Goal: Information Seeking & Learning: Learn about a topic

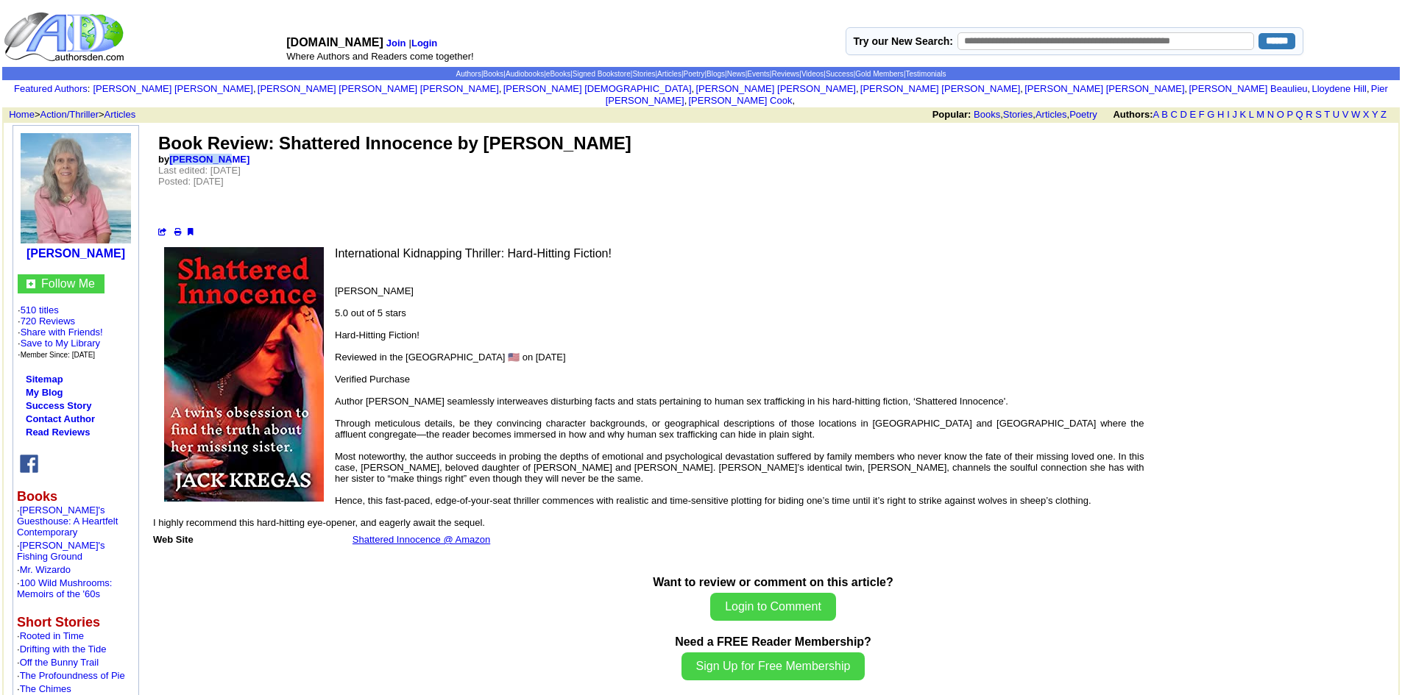
drag, startPoint x: 228, startPoint y: 146, endPoint x: 168, endPoint y: 149, distance: 60.5
click at [168, 149] on td "Book Review: Shattered Innocence by Jack Kregas by Eva Pasco Last edited: Tuesd…" at bounding box center [773, 185] width 1233 height 106
copy font "Eva Pasco"
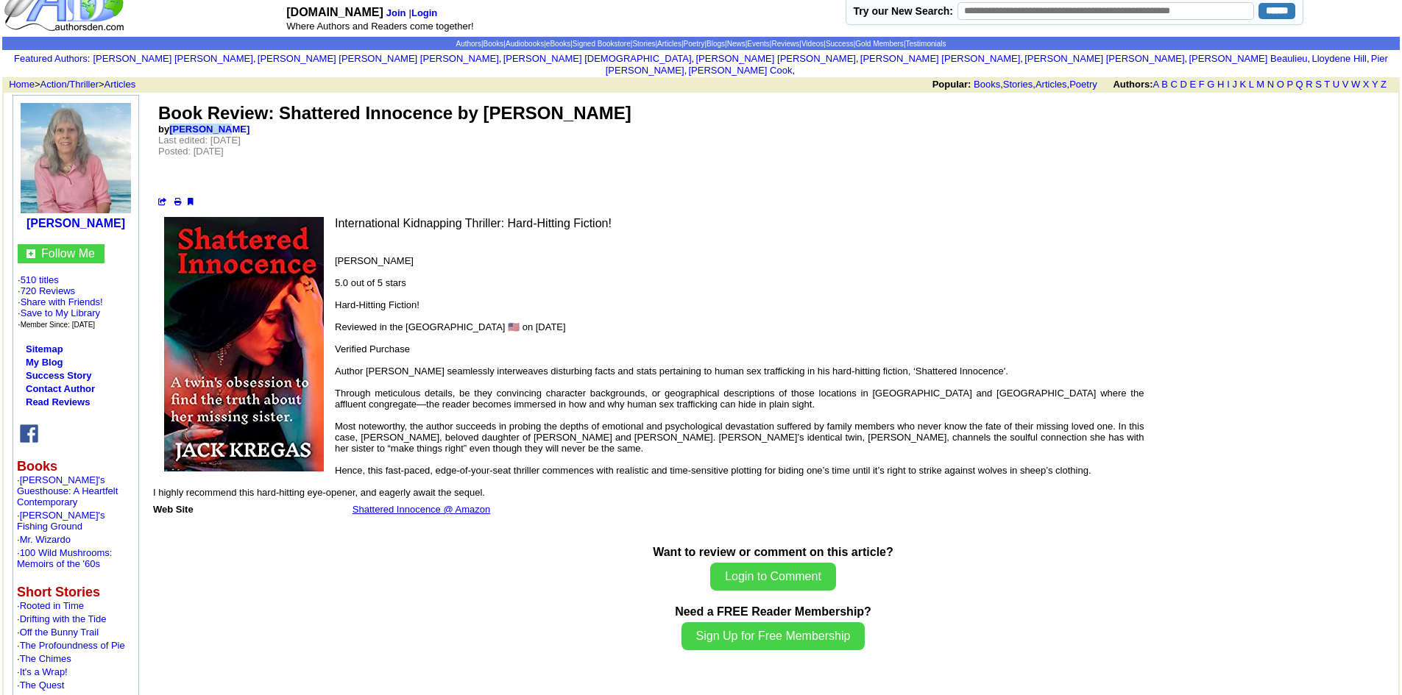
scroll to position [29, 0]
click at [407, 144] on td "Book Review: Shattered Innocence by Jack Kregas by Eva Pasco Last edited: Tuesd…" at bounding box center [773, 155] width 1233 height 106
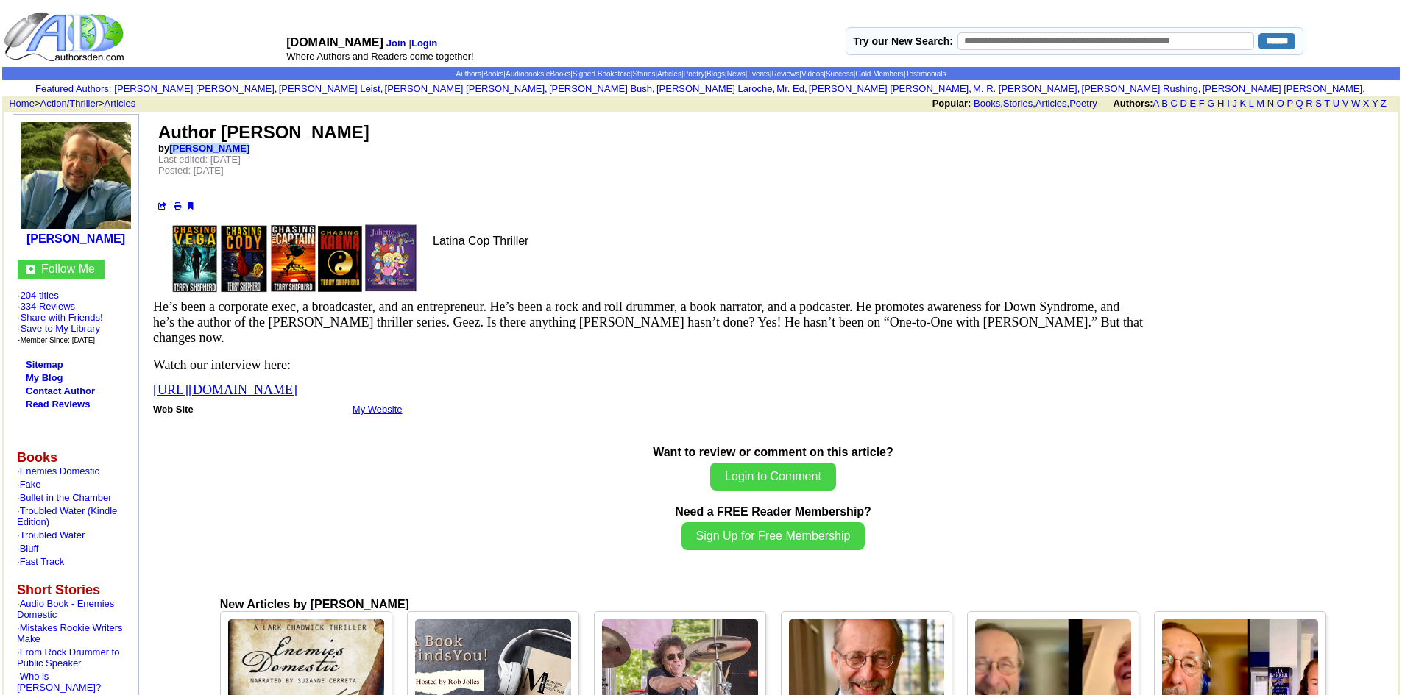
drag, startPoint x: 243, startPoint y: 146, endPoint x: 170, endPoint y: 147, distance: 72.9
click at [170, 147] on td "Author Terry Shepherd by John DeDakis Last edited: Saturday, January 28, 2023 P…" at bounding box center [773, 166] width 1233 height 91
copy font "John DeDakis"
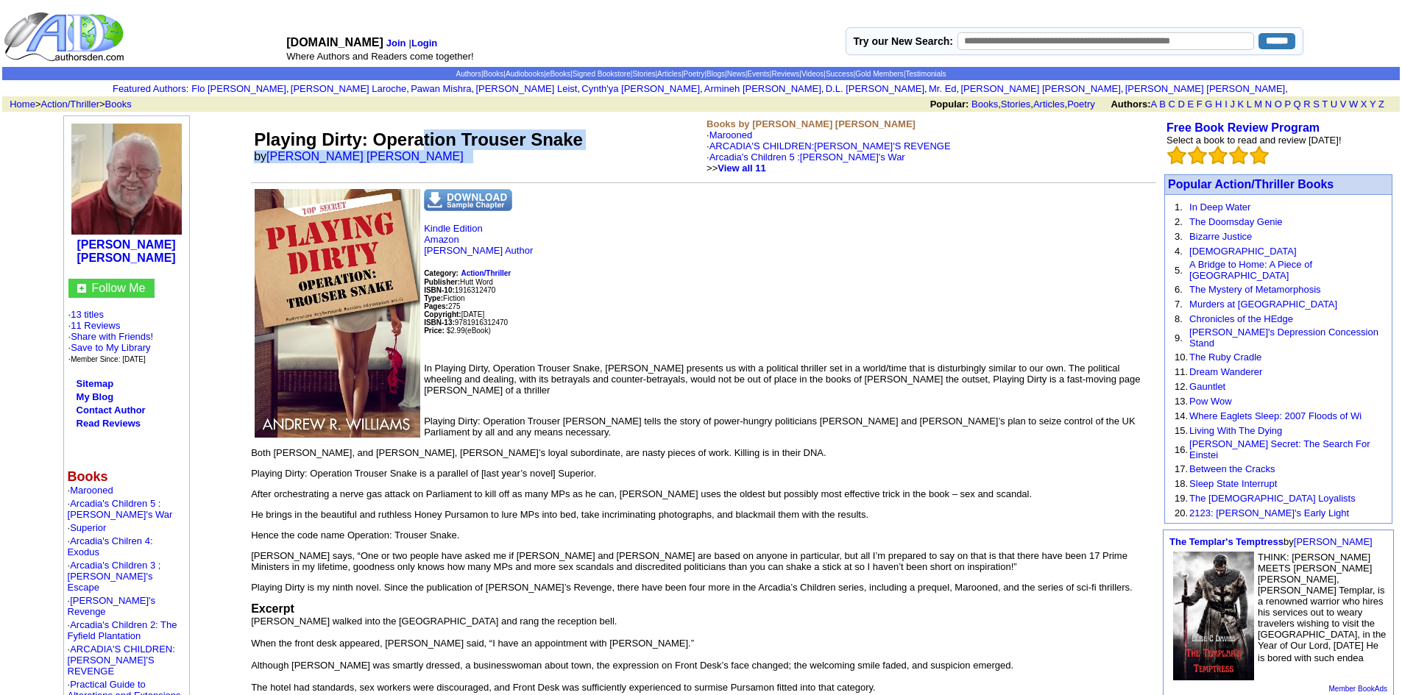
drag, startPoint x: 419, startPoint y: 149, endPoint x: 429, endPoint y: 157, distance: 12.5
click at [429, 157] on td "Playing Dirty: Operation Trouser Snake by Andrew Richard Williams" at bounding box center [477, 146] width 453 height 61
drag, startPoint x: 429, startPoint y: 157, endPoint x: 272, endPoint y: 163, distance: 156.8
click at [272, 163] on td "Playing Dirty: Operation Trouser Snake by Andrew Richard Williams" at bounding box center [477, 146] width 453 height 61
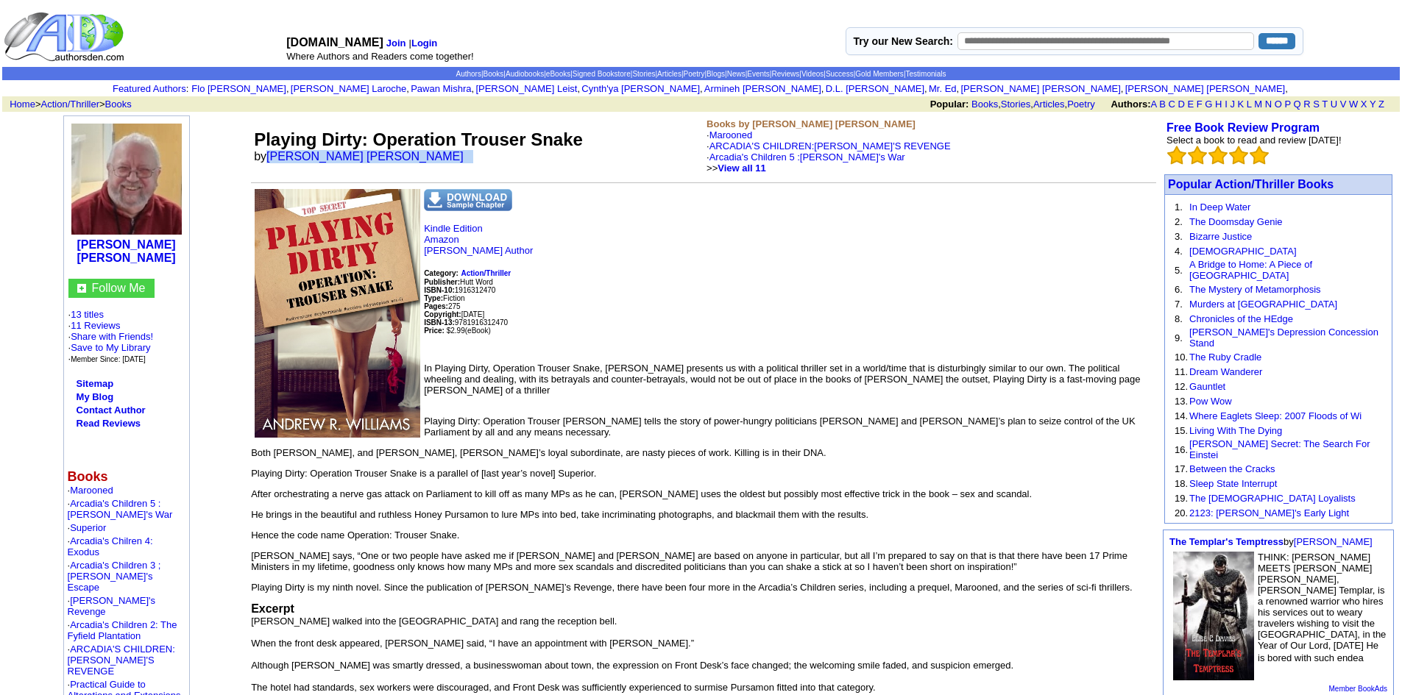
copy font "Andrew Richard Williams"
click at [234, 132] on align\=\"left\" "Andrew Richard Williams Follow Me · 13 titles · 11 Reviews · Share with Friends…" at bounding box center [126, 621] width 241 height 1010
drag, startPoint x: 234, startPoint y: 132, endPoint x: 343, endPoint y: 146, distance: 109.8
click at [343, 146] on tr "Andrew Richard Williams Follow Me · 13 titles · 11 Reviews · Share with Friends…" at bounding box center [701, 648] width 1395 height 1071
copy tr "Andrew Richard Williams, click here to update your web pages on AuthorsDen. Pla…"
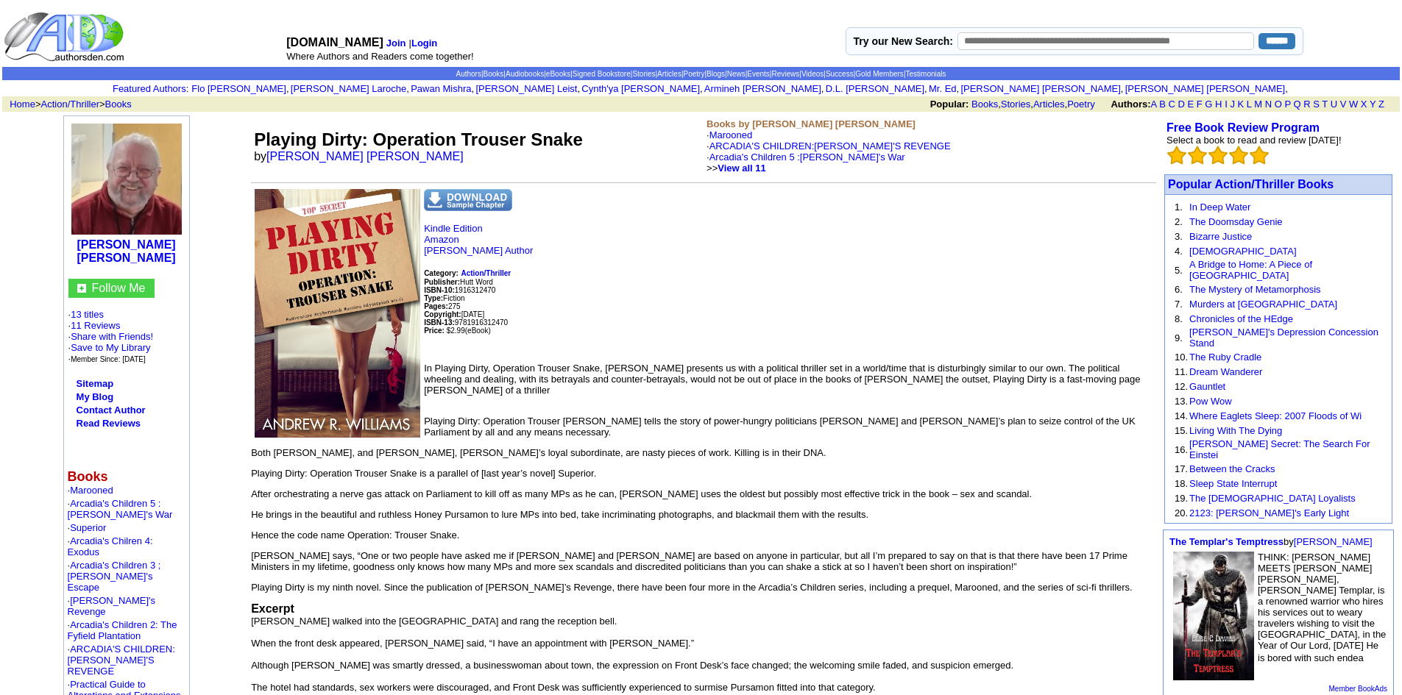
click at [431, 161] on td "Playing Dirty: Operation Trouser Snake by Andrew Richard Williams" at bounding box center [477, 146] width 453 height 61
click at [362, 139] on font "Playing Dirty: Operation Trouser Snake" at bounding box center [418, 140] width 329 height 20
drag, startPoint x: 362, startPoint y: 139, endPoint x: 255, endPoint y: 126, distance: 108.3
click at [255, 126] on td "Playing Dirty: Operation Trouser Snake by Andrew Richard Williams" at bounding box center [477, 146] width 453 height 61
copy font "Playing Dirty"
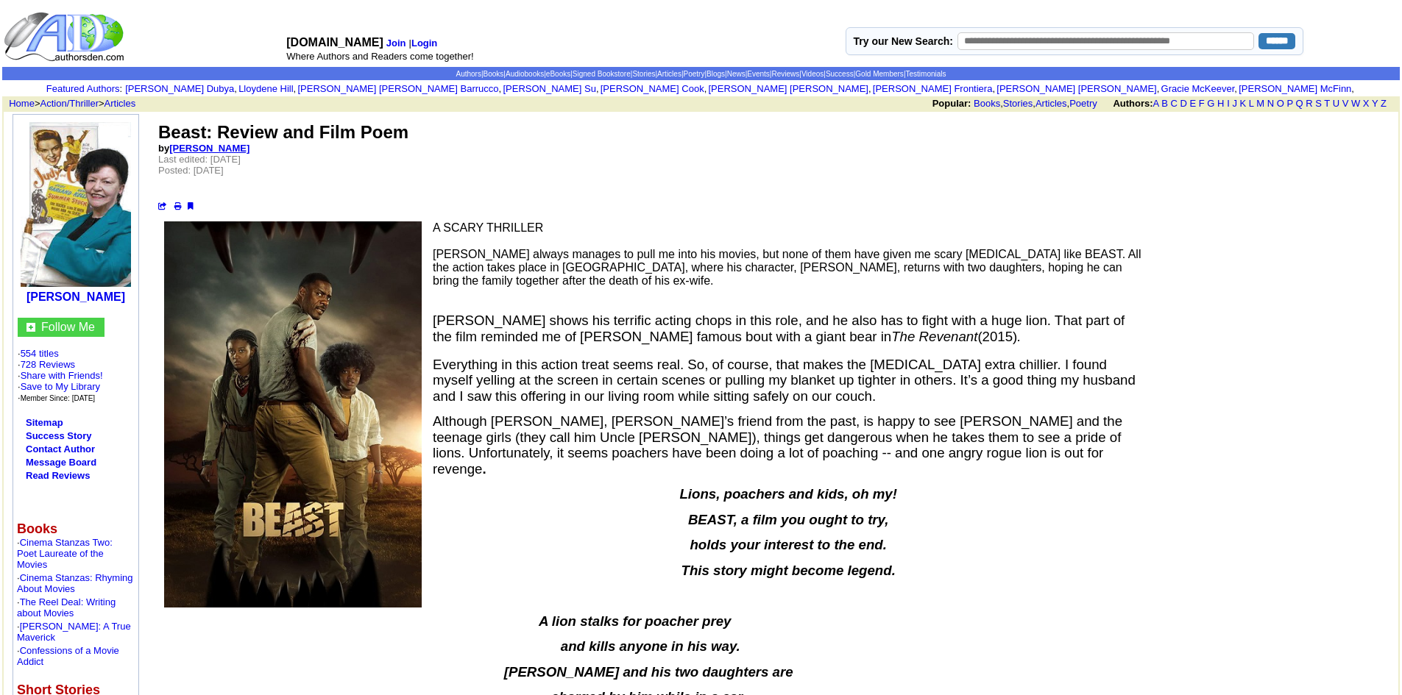
drag, startPoint x: 247, startPoint y: 149, endPoint x: 171, endPoint y: 150, distance: 75.8
click at [171, 150] on td "Beast: Review and Film Poem by Betty Jo Tucker Last edited: Sunday, October 16,…" at bounding box center [773, 166] width 1233 height 91
copy link "[PERSON_NAME]"
click at [204, 146] on link "[PERSON_NAME]" at bounding box center [209, 148] width 80 height 11
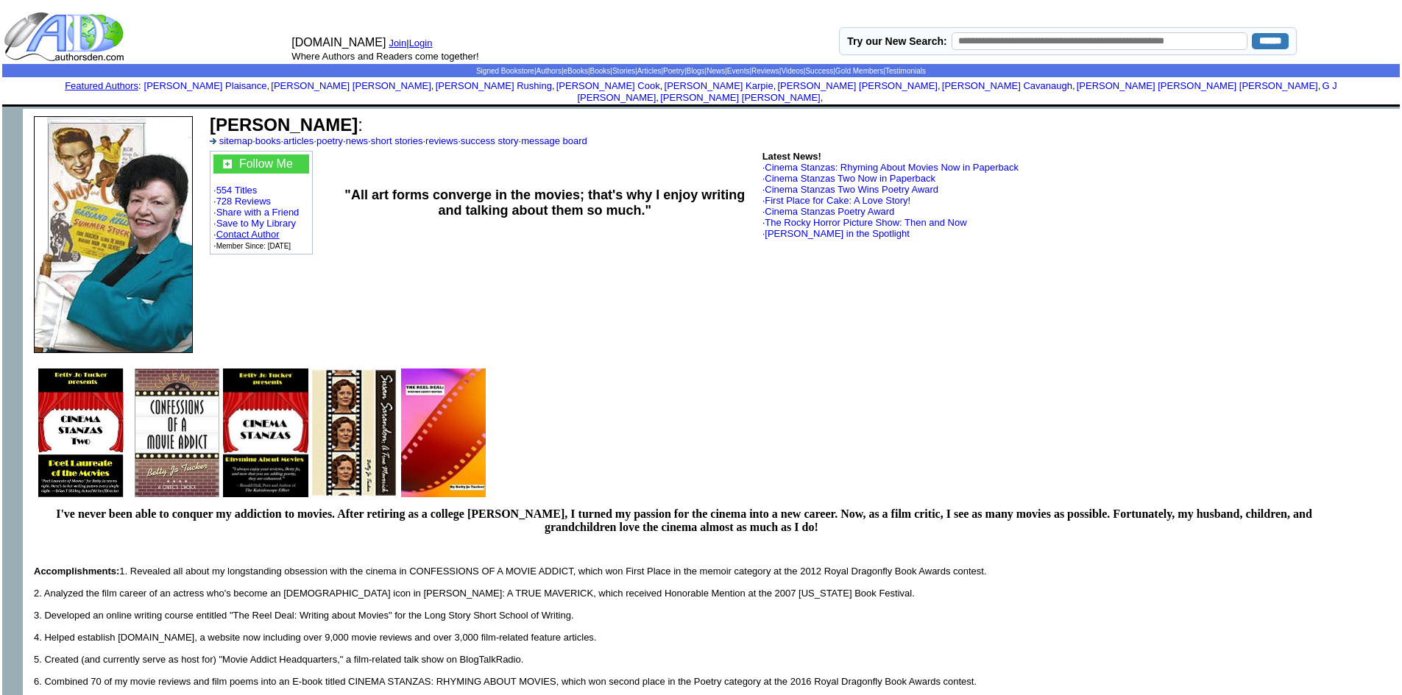
click at [267, 229] on link "Contact Author" at bounding box center [247, 234] width 63 height 11
click at [230, 135] on link "sitemap" at bounding box center [236, 140] width 34 height 11
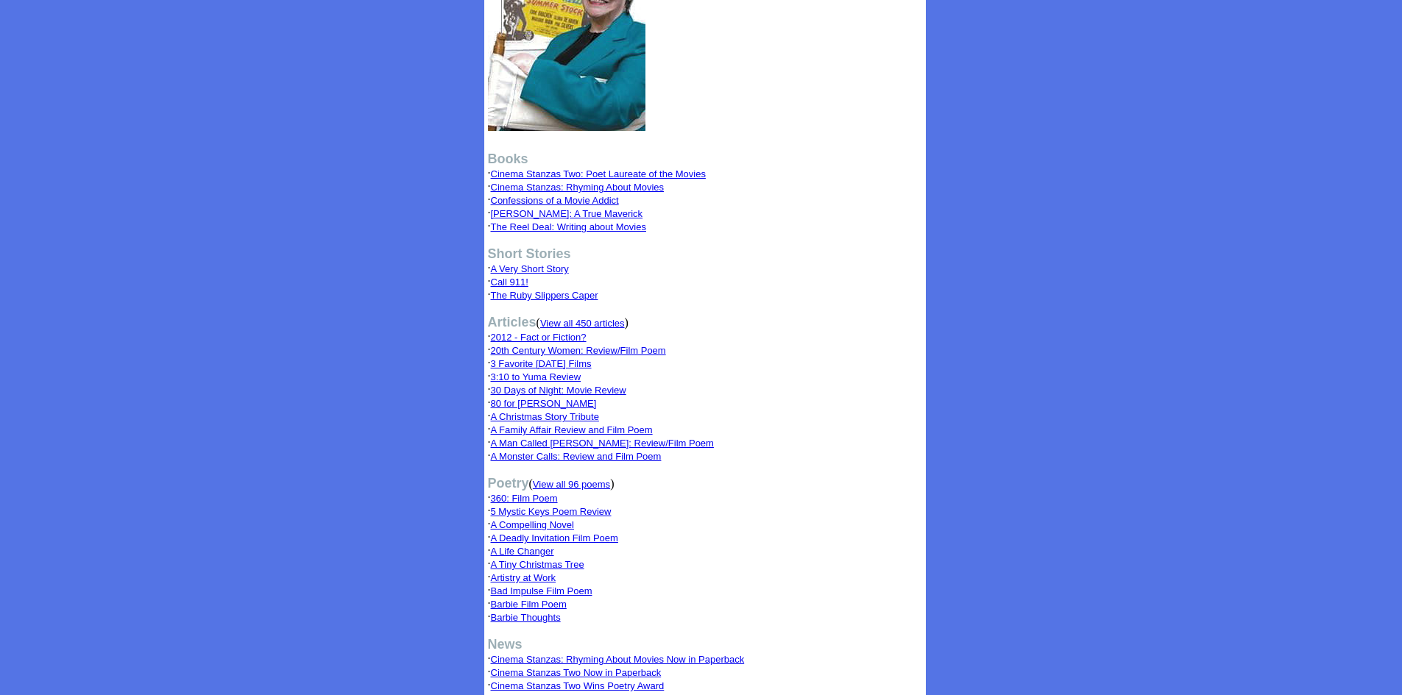
scroll to position [395, 0]
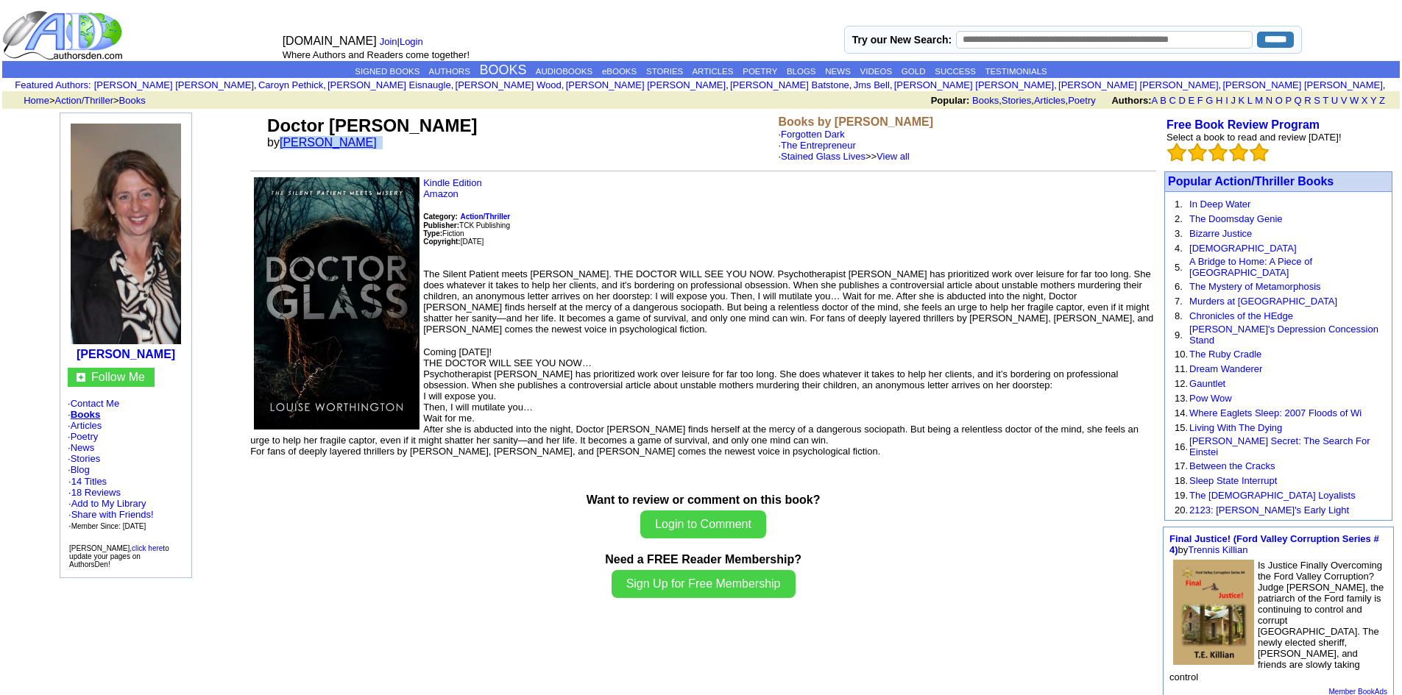
drag, startPoint x: 397, startPoint y: 142, endPoint x: 288, endPoint y: 146, distance: 108.2
click at [288, 146] on font "by Louise Worthington" at bounding box center [326, 142] width 119 height 13
copy font "Louise Worthington"
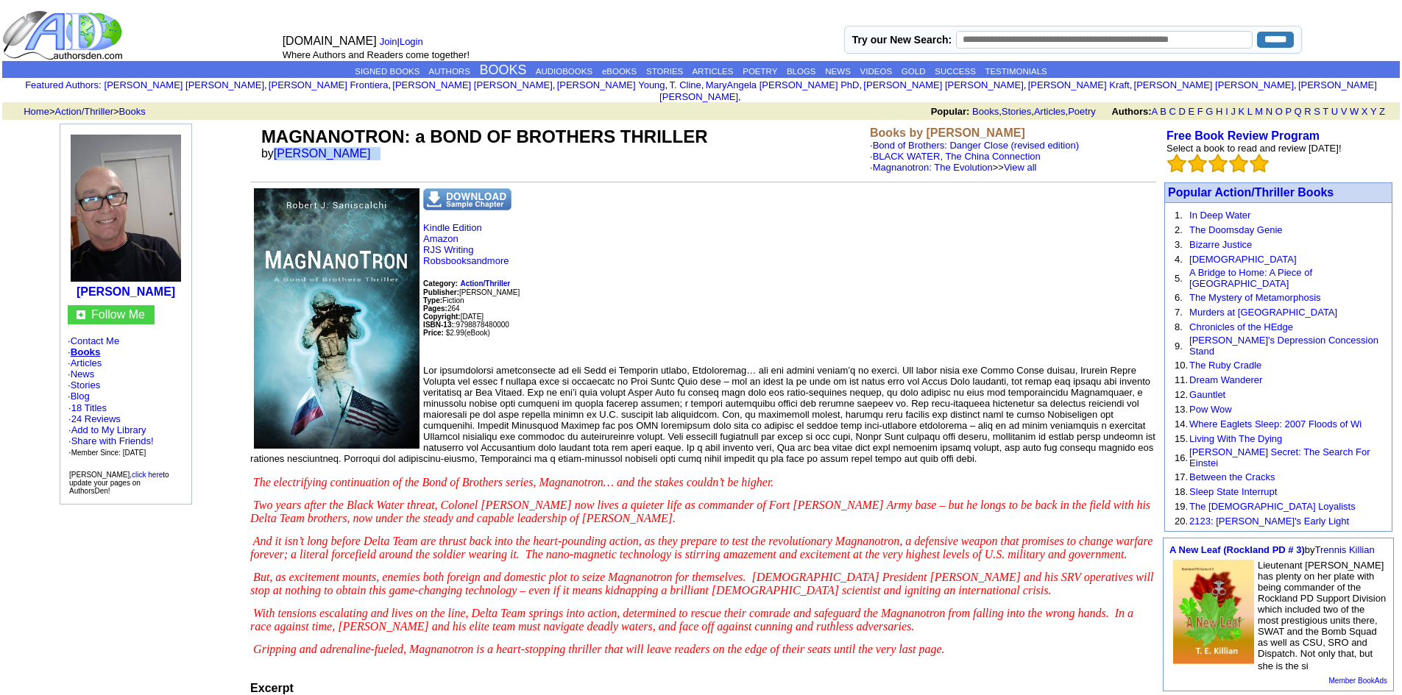
drag, startPoint x: 411, startPoint y: 141, endPoint x: 276, endPoint y: 137, distance: 135.5
click at [276, 137] on td "MAGNANOTRON: a BOND OF BROTHERS THRILLER by [PERSON_NAME]" at bounding box center [562, 150] width 609 height 52
copy font "[PERSON_NAME]"
click at [351, 147] on link "[PERSON_NAME]" at bounding box center [322, 153] width 97 height 13
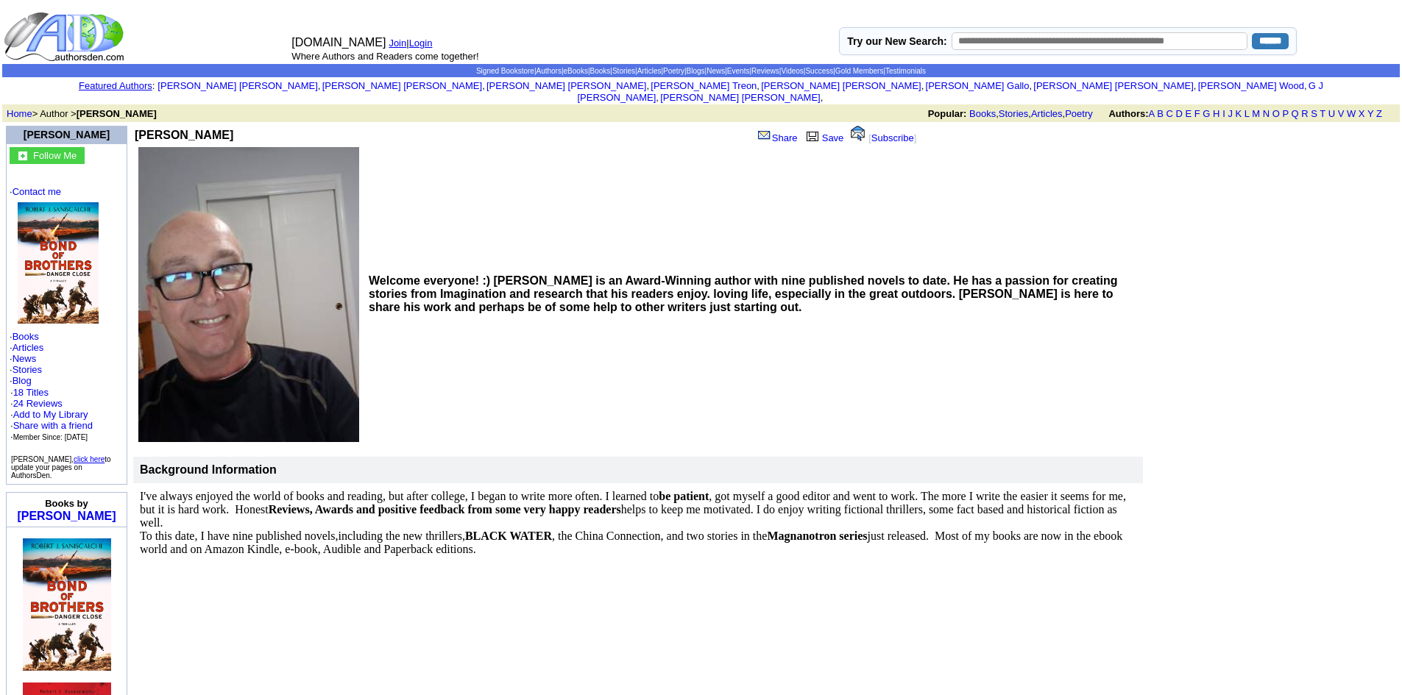
click at [180, 235] on img at bounding box center [248, 294] width 221 height 295
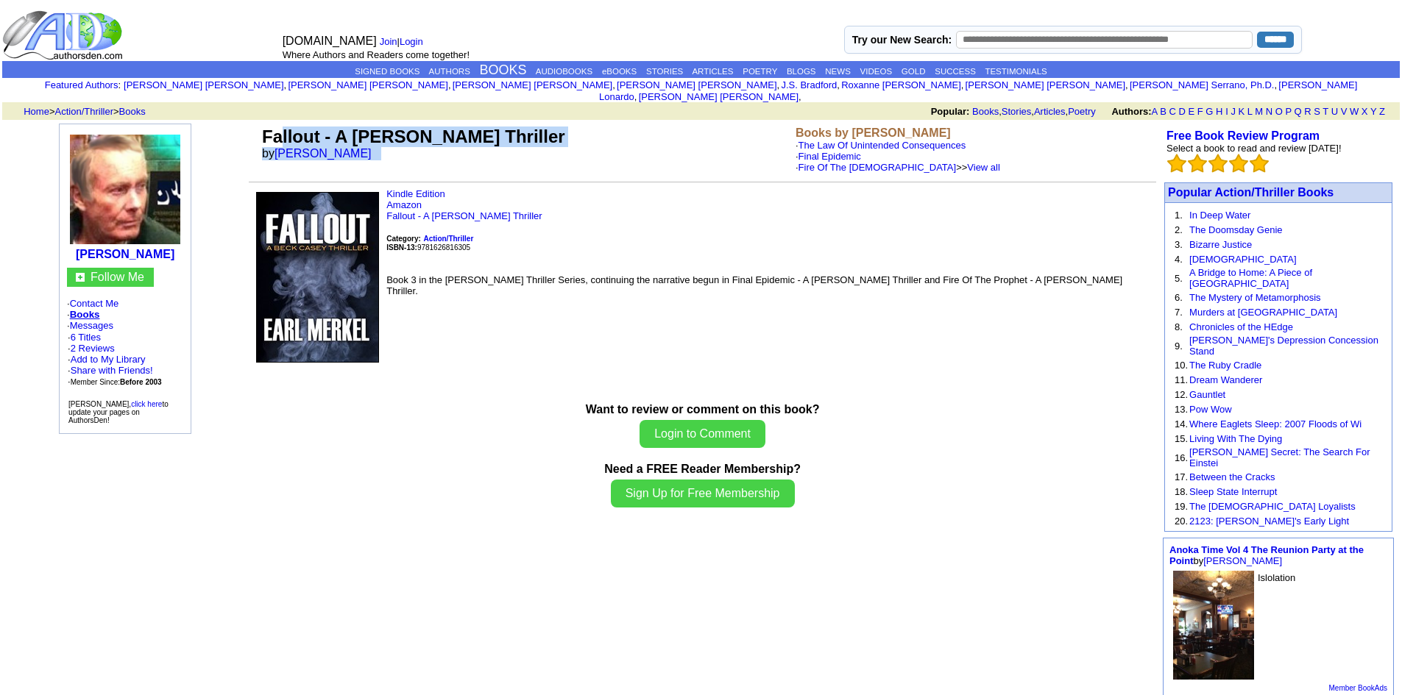
drag, startPoint x: 370, startPoint y: 146, endPoint x: 288, endPoint y: 135, distance: 83.2
click at [288, 135] on td "Fallout - A Beck Casey Thriller by Earl Merkel" at bounding box center [526, 150] width 534 height 52
click at [380, 140] on td "Fallout - A Beck Casey Thriller by Earl Merkel" at bounding box center [526, 150] width 534 height 52
drag, startPoint x: 380, startPoint y: 140, endPoint x: 286, endPoint y: 137, distance: 94.2
click at [286, 137] on td "Fallout - A Beck Casey Thriller by Earl Merkel" at bounding box center [526, 150] width 534 height 52
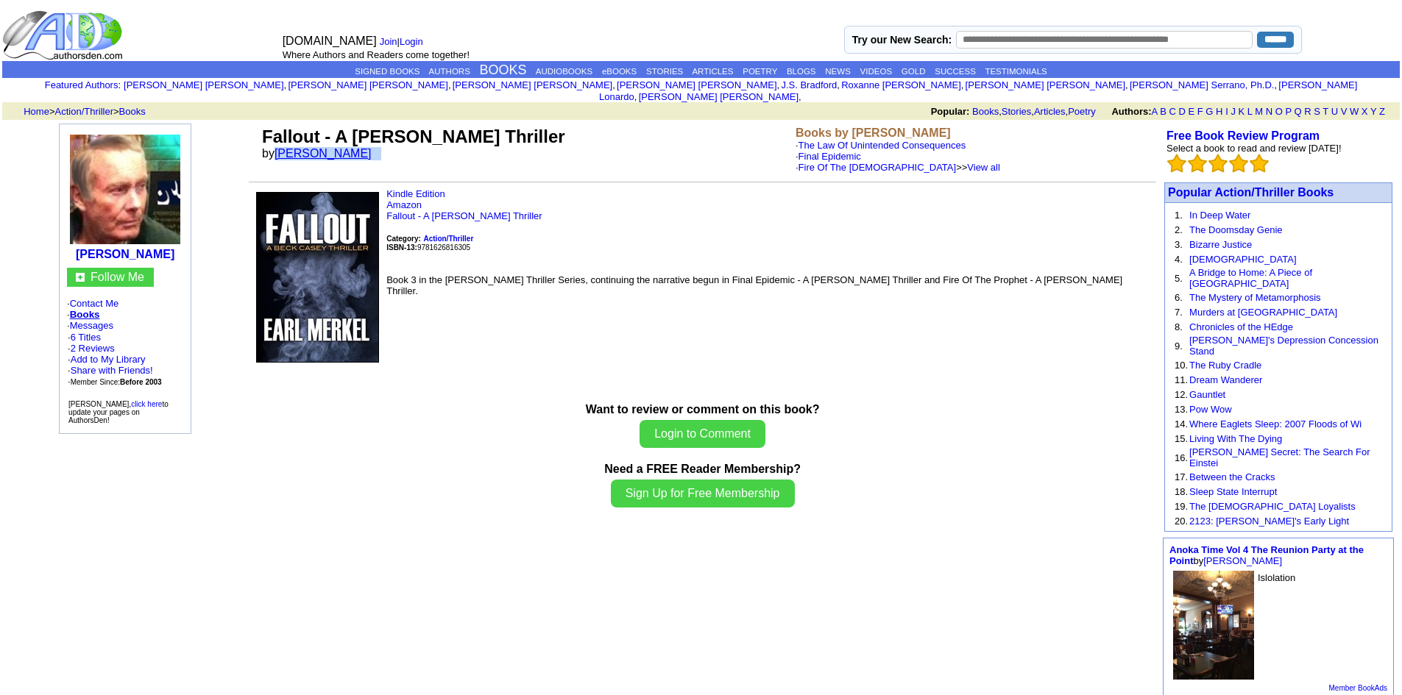
copy font "Earl Merkel"
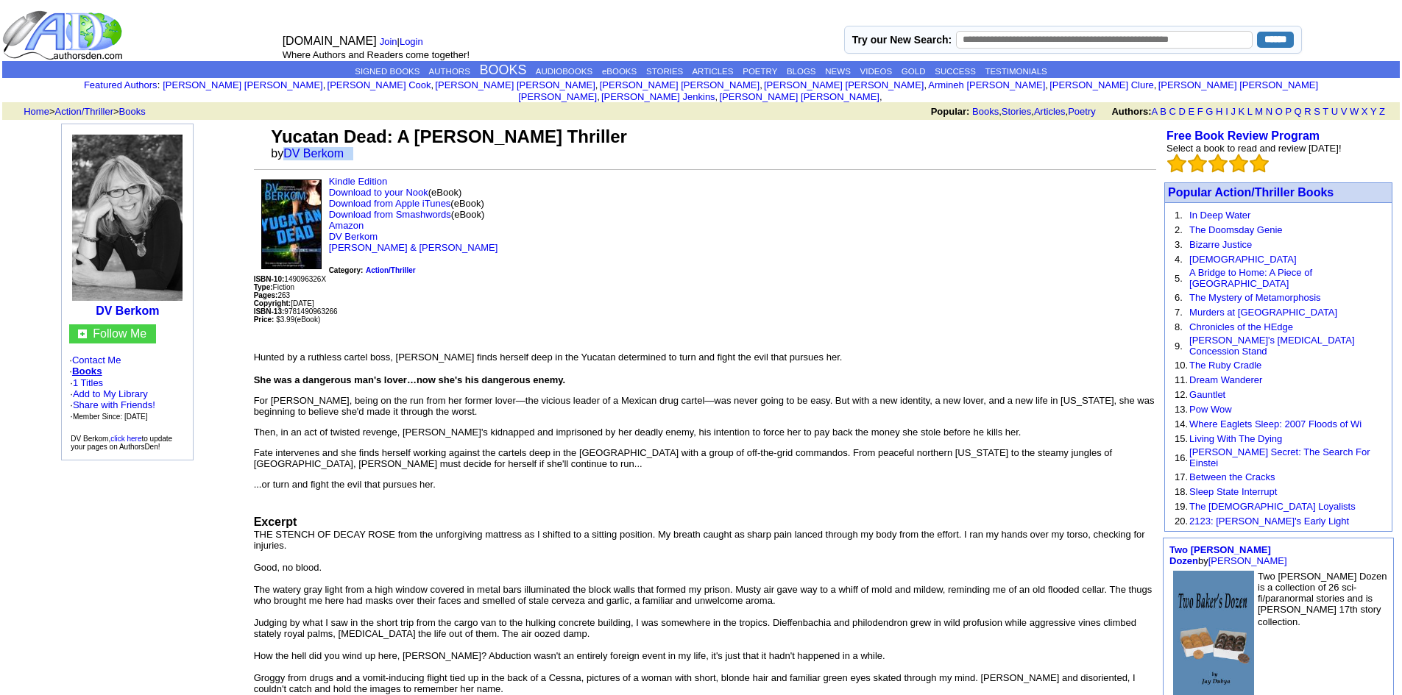
drag, startPoint x: 366, startPoint y: 145, endPoint x: 294, endPoint y: 152, distance: 73.2
click at [294, 152] on td "Yucatan Dead: A [PERSON_NAME] Thriller by [PERSON_NAME]" at bounding box center [712, 144] width 888 height 40
copy font "DV Berkom"
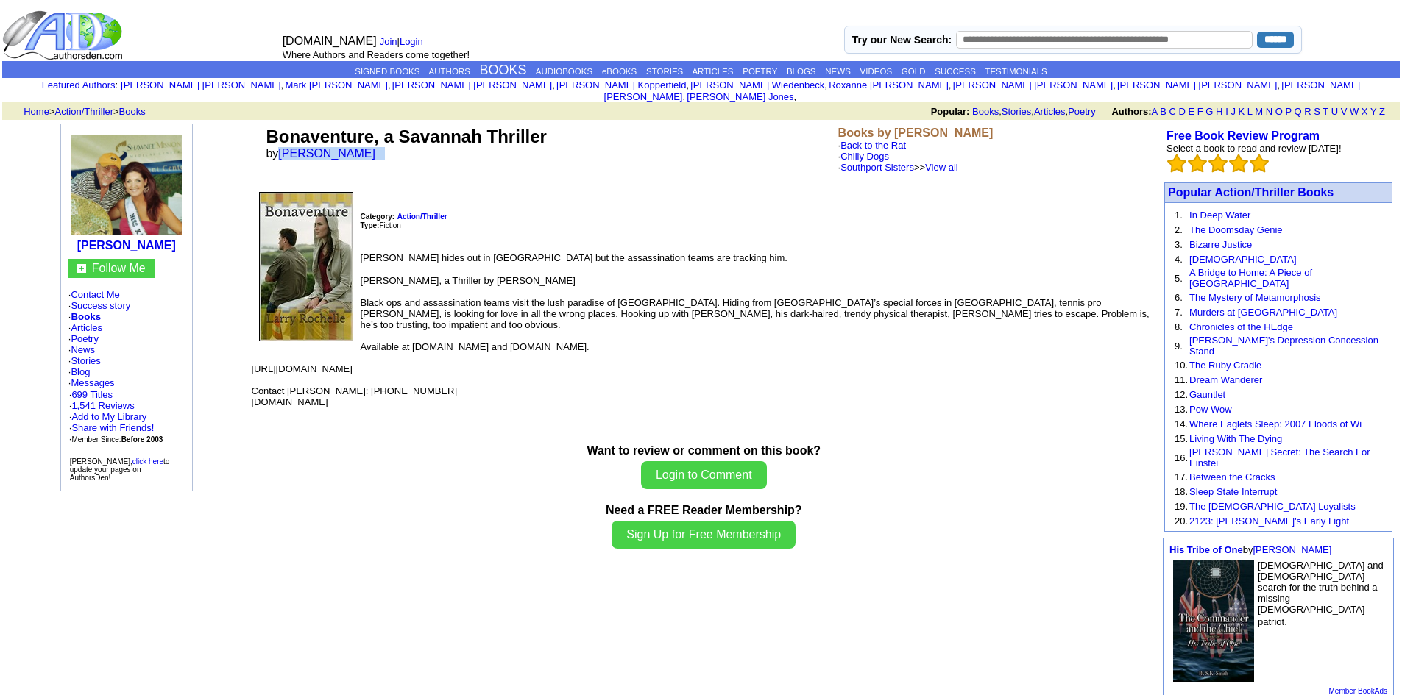
drag, startPoint x: 384, startPoint y: 138, endPoint x: 279, endPoint y: 141, distance: 105.3
click at [279, 141] on td "Bonaventure, a Savannah Thriller by Larry Rochelle" at bounding box center [549, 150] width 572 height 52
copy font "Larry Rochelle"
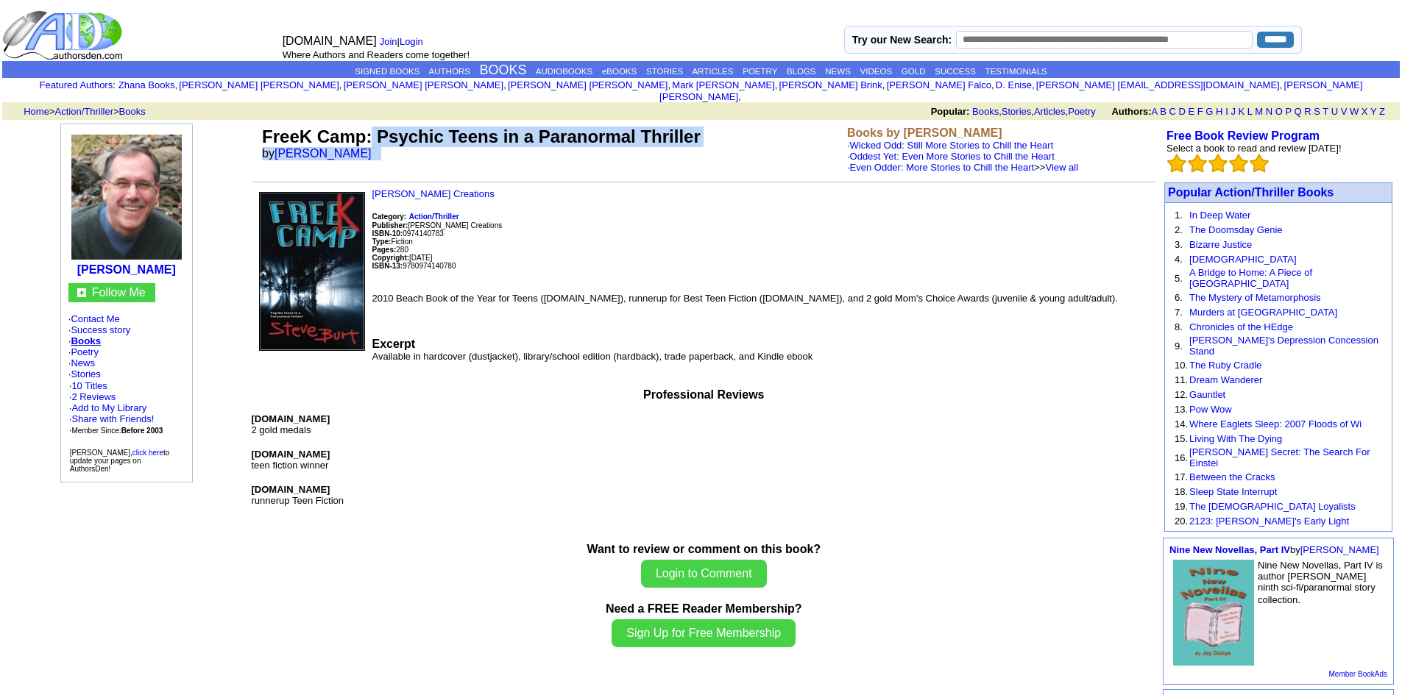
drag, startPoint x: 372, startPoint y: 135, endPoint x: 371, endPoint y: 149, distance: 13.3
click at [371, 149] on td "FreeK Camp: Psychic Teens in a Paranormal Thriller by Steven E. Burt" at bounding box center [551, 150] width 585 height 52
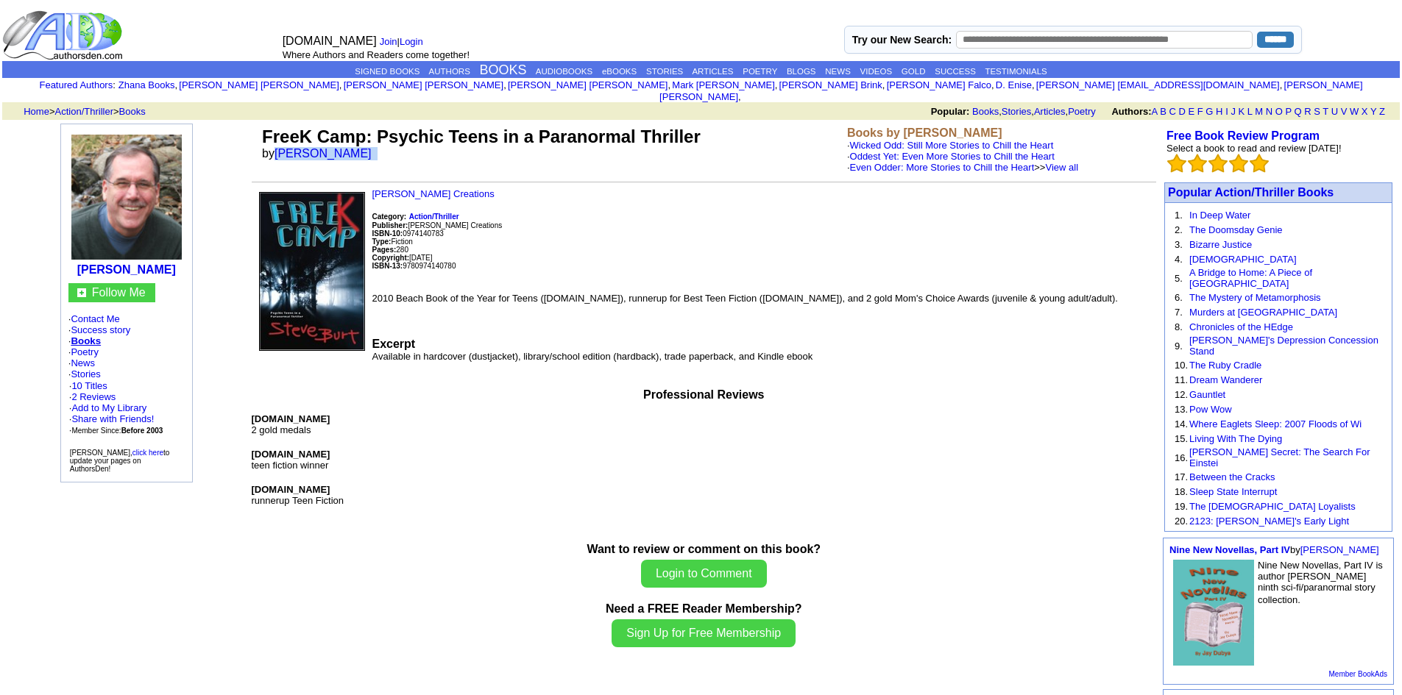
drag, startPoint x: 362, startPoint y: 140, endPoint x: 278, endPoint y: 137, distance: 83.9
click at [278, 147] on font "by Steven E. Burt" at bounding box center [321, 153] width 119 height 13
copy font "Steven E. Burt"
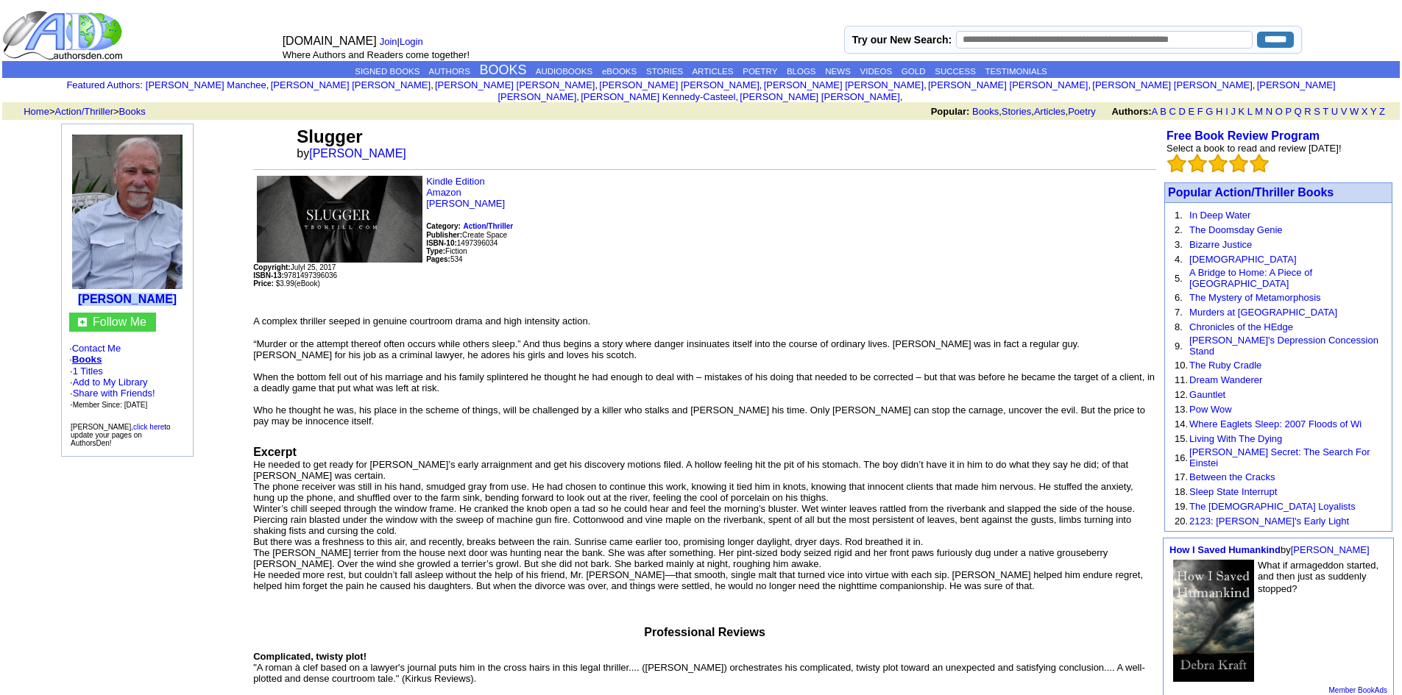
drag, startPoint x: 162, startPoint y: 289, endPoint x: 96, endPoint y: 286, distance: 66.3
click at [96, 286] on td "[PERSON_NAME]" at bounding box center [127, 218] width 124 height 181
copy b "[PERSON_NAME]"
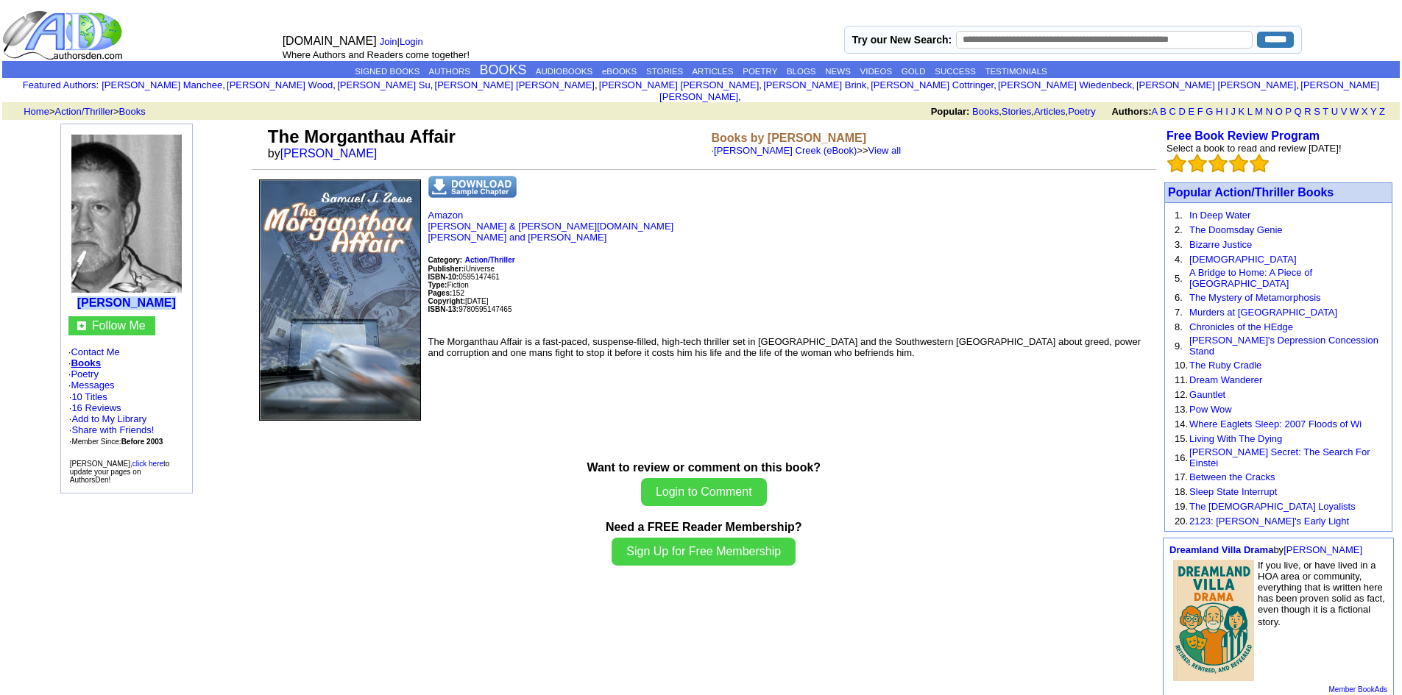
drag, startPoint x: 178, startPoint y: 291, endPoint x: 81, endPoint y: 290, distance: 97.2
click at [81, 290] on td "Samuel J Zewe" at bounding box center [127, 220] width 124 height 185
copy b "Samuel J Zewe"
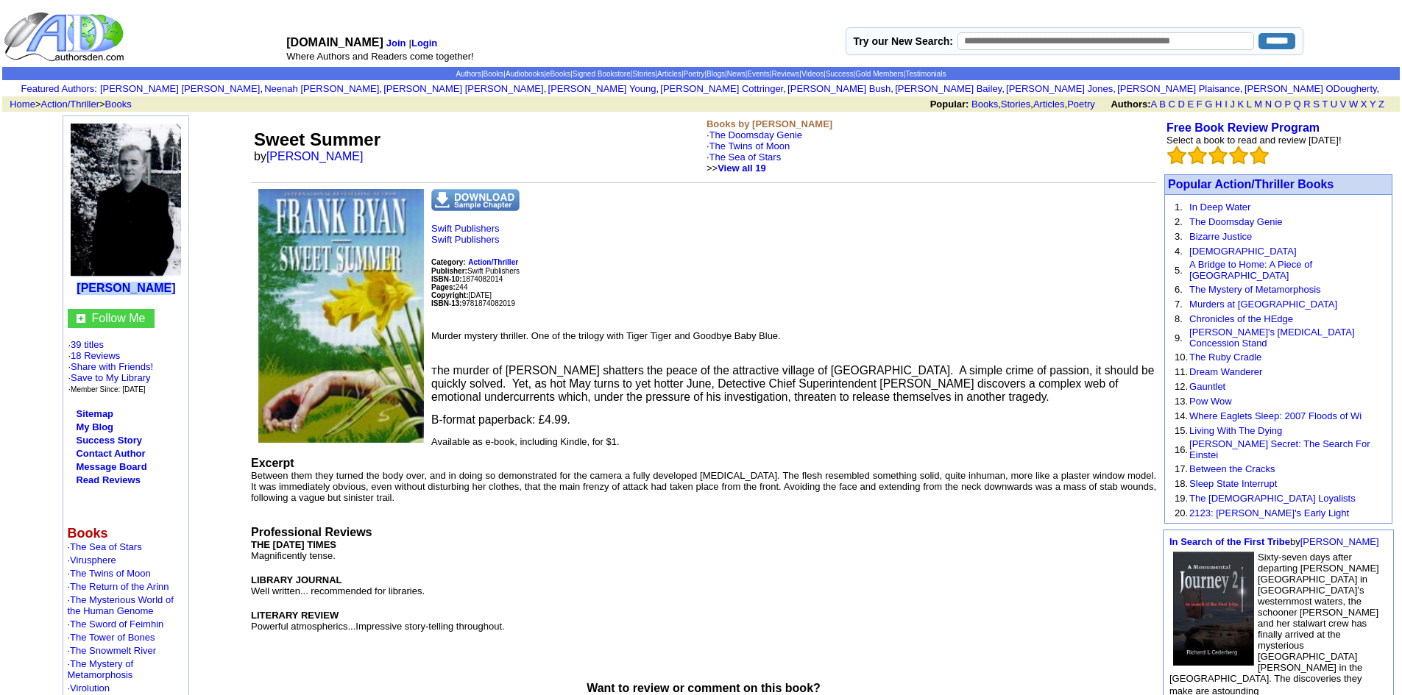
drag, startPoint x: 74, startPoint y: 286, endPoint x: 178, endPoint y: 287, distance: 103.8
click at [178, 287] on center "[PERSON_NAME]" at bounding box center [126, 207] width 118 height 175
copy b "[PERSON_NAME]"
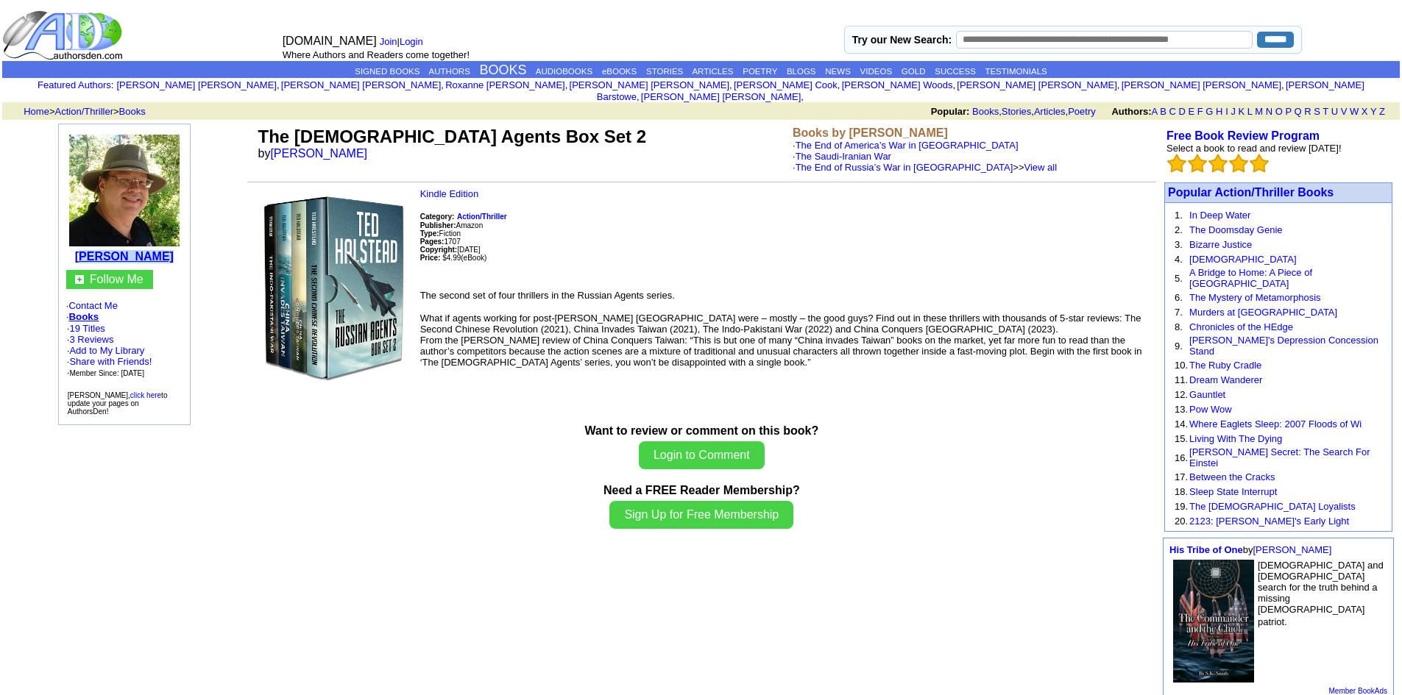
drag, startPoint x: 167, startPoint y: 244, endPoint x: 97, endPoint y: 243, distance: 69.9
click at [97, 243] on td "[PERSON_NAME]" at bounding box center [125, 197] width 124 height 138
click at [178, 266] on table "Follow Me · Contact Me · Books · 19 Titles · 3 Reviews · Add to My Library · Sh…" at bounding box center [125, 343] width 124 height 155
drag, startPoint x: 171, startPoint y: 241, endPoint x: 88, endPoint y: 242, distance: 83.9
click at [88, 242] on td "Ted Halstead" at bounding box center [125, 197] width 124 height 138
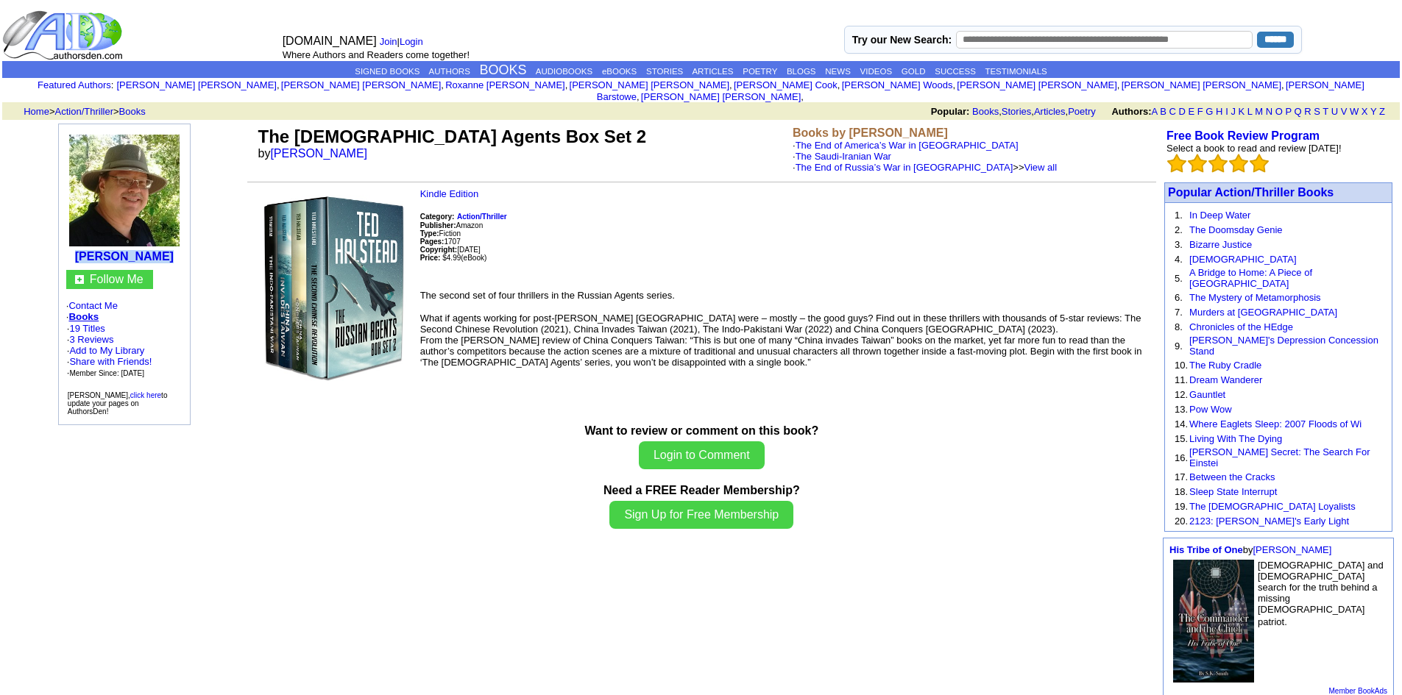
copy b "Ted Halstead"
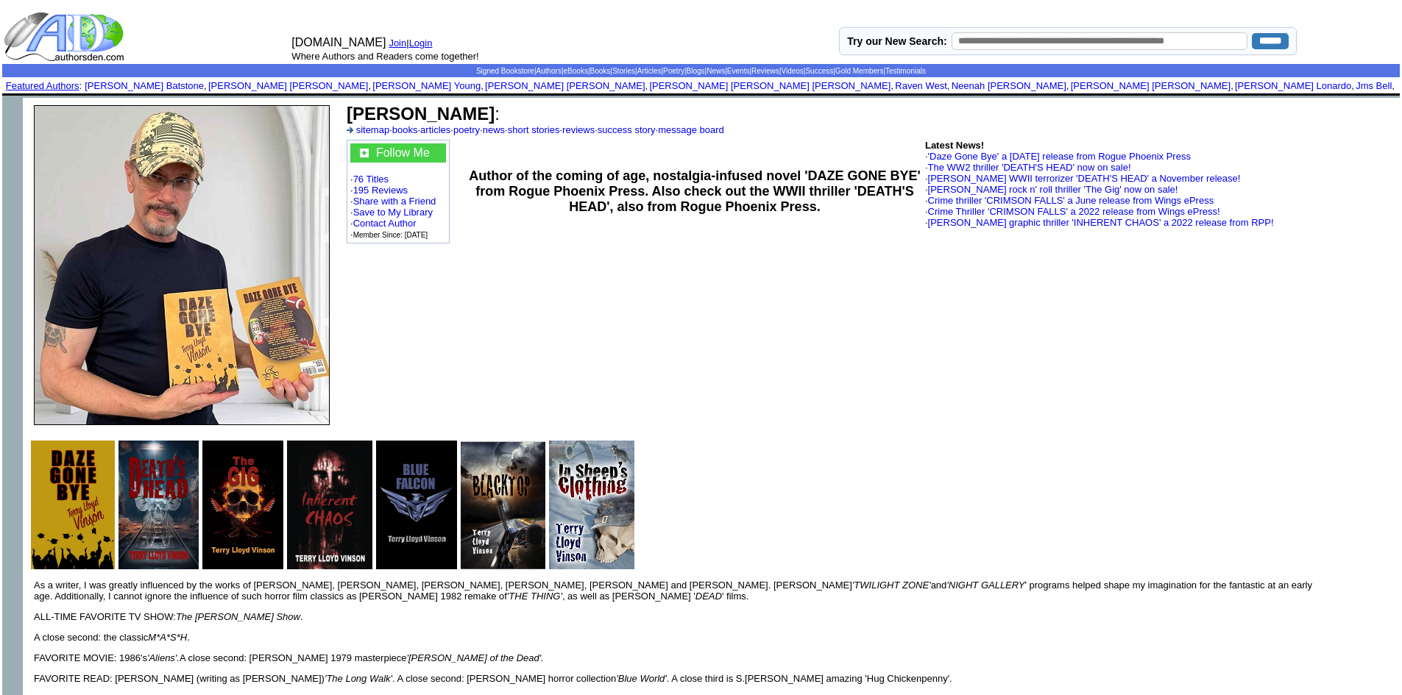
click at [366, 101] on td "[PERSON_NAME] : sitemap · books · articles · poetry · news · short stories · re…" at bounding box center [870, 265] width 1059 height 335
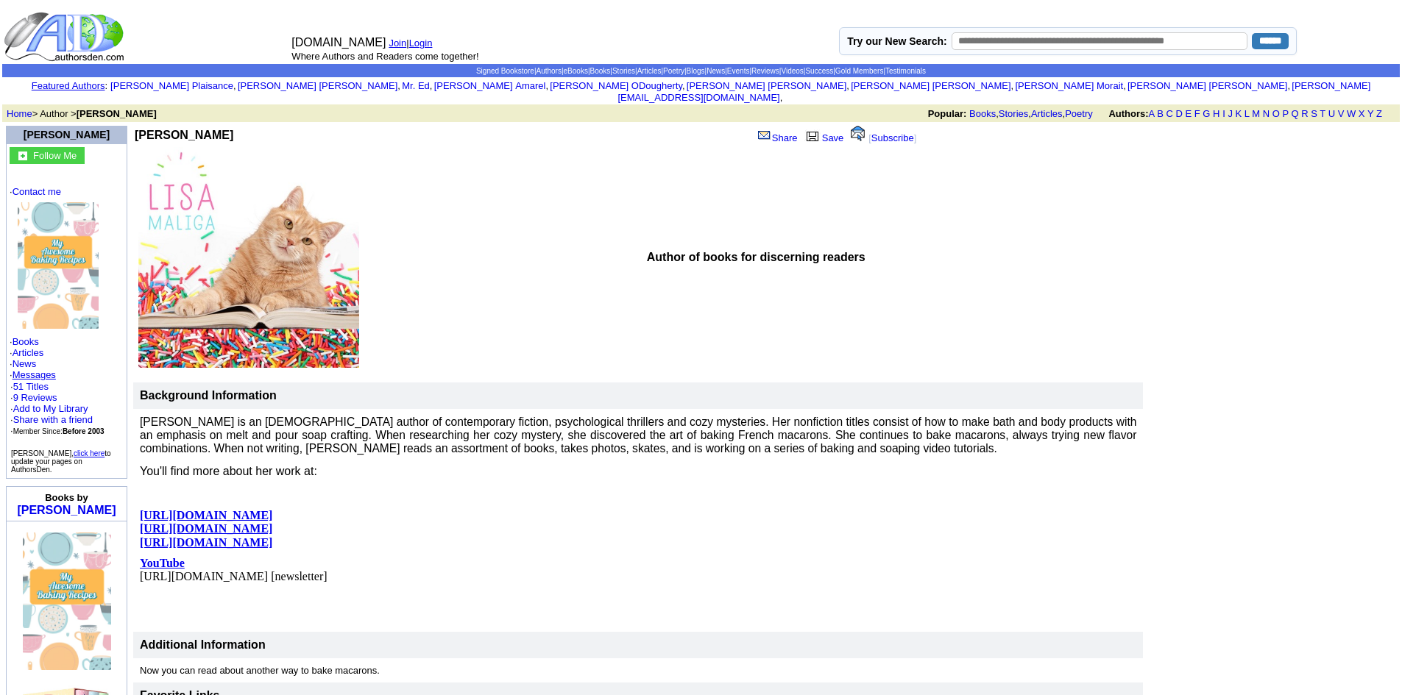
drag, startPoint x: 211, startPoint y: 124, endPoint x: 171, endPoint y: 134, distance: 41.8
click at [171, 134] on td "Lisa Maliga Share Save [ Subscribe ]" at bounding box center [537, 134] width 808 height 21
copy div "Lisa Maliga"
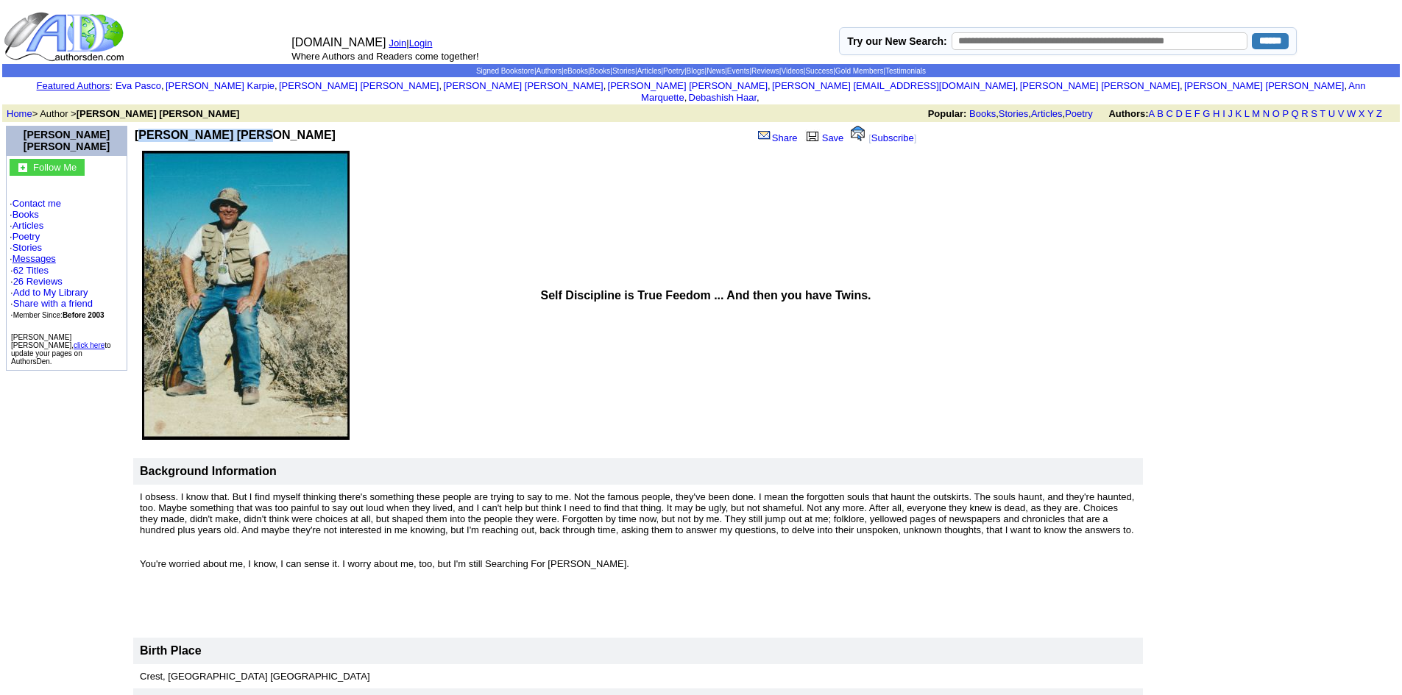
drag, startPoint x: 252, startPoint y: 127, endPoint x: 138, endPoint y: 128, distance: 113.3
click at [138, 128] on td "[PERSON_NAME] [PERSON_NAME]" at bounding box center [345, 135] width 421 height 18
copy b "[PERSON_NAME] [PERSON_NAME]"
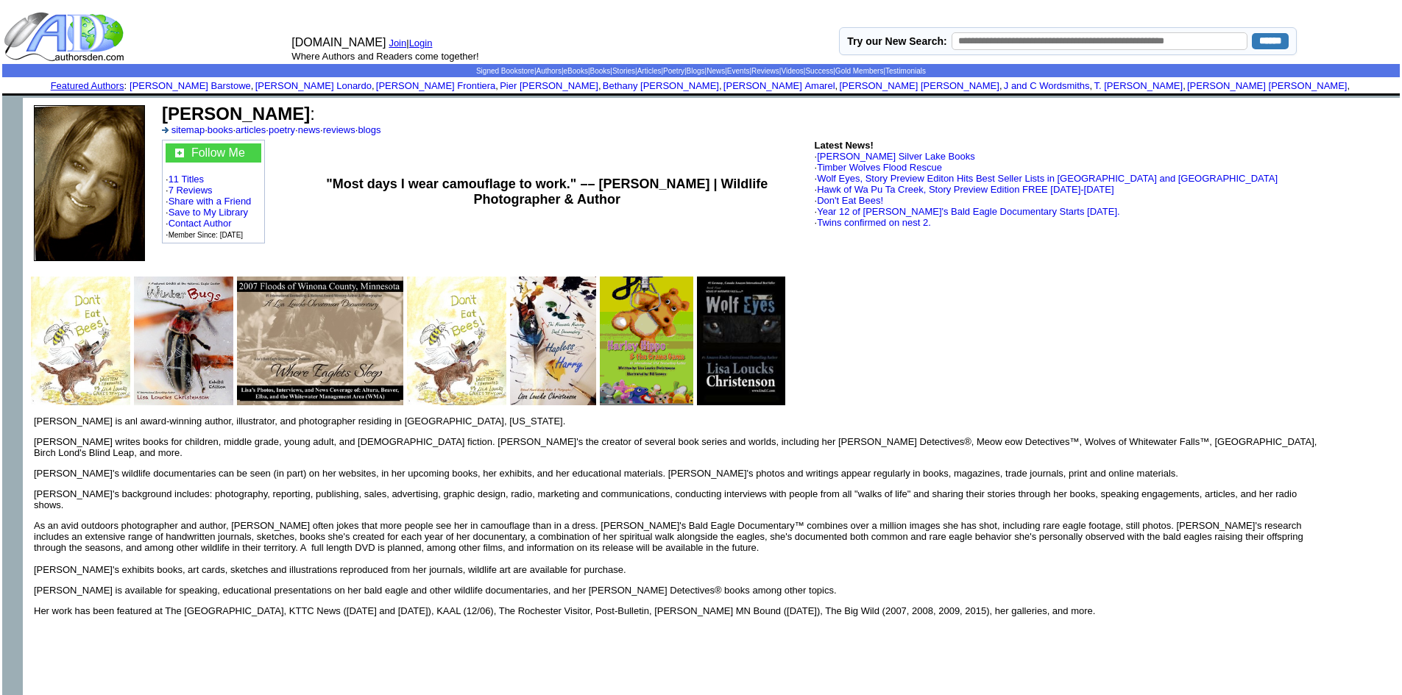
drag, startPoint x: 368, startPoint y: 113, endPoint x: 201, endPoint y: 98, distance: 167.7
click at [201, 98] on td "[PERSON_NAME] : sitemap · books · articles · poetry · news · reviews · blogs Fo…" at bounding box center [753, 183] width 1194 height 171
copy td "[PERSON_NAME]"
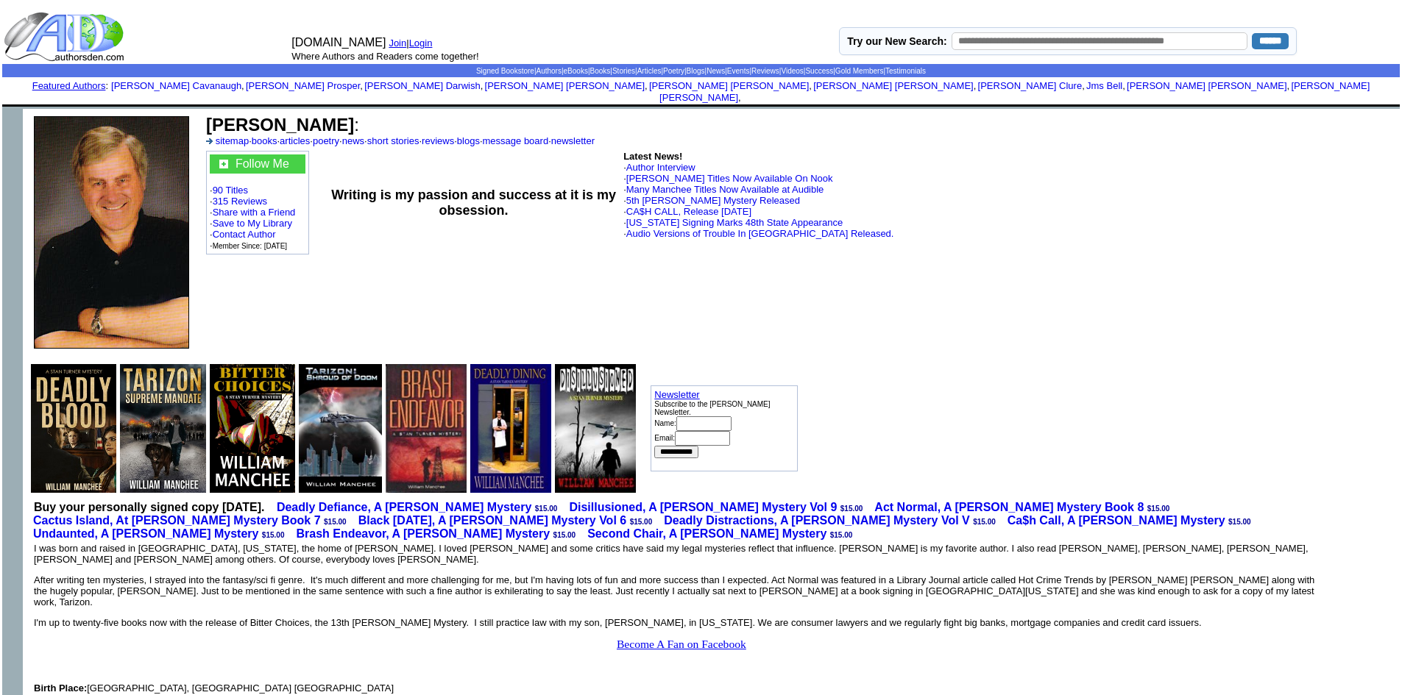
click at [348, 115] on font "[PERSON_NAME] :" at bounding box center [282, 125] width 153 height 20
drag, startPoint x: 348, startPoint y: 115, endPoint x: 207, endPoint y: 110, distance: 141.4
click at [207, 115] on font "[PERSON_NAME] :" at bounding box center [282, 125] width 153 height 20
copy b "[PERSON_NAME]"
